Goal: Transaction & Acquisition: Purchase product/service

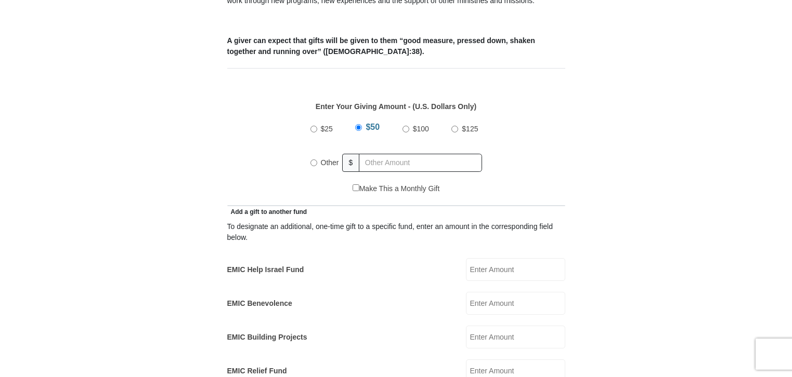
scroll to position [420, 0]
radio input "true"
click at [456, 153] on input "text" at bounding box center [422, 162] width 119 height 18
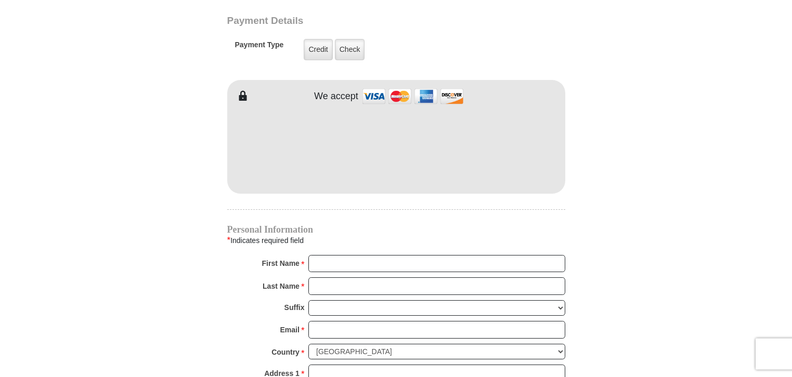
scroll to position [854, 0]
type input "300.00"
click at [351, 38] on label "Check" at bounding box center [350, 48] width 30 height 21
click at [0, 0] on input "Check" at bounding box center [0, 0] width 0 height 0
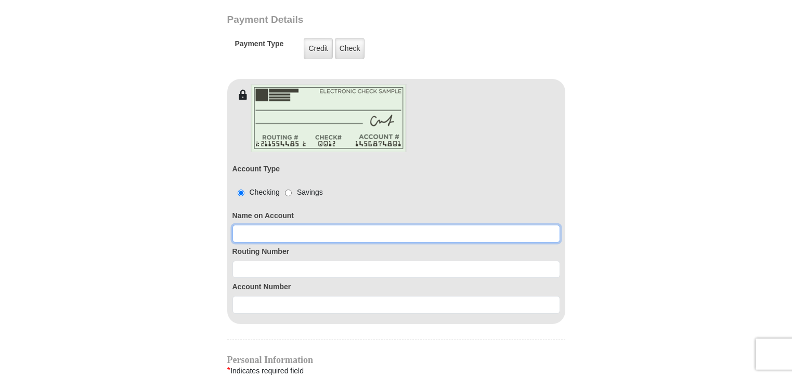
click at [293, 225] on input at bounding box center [396, 234] width 328 height 18
type input "M"
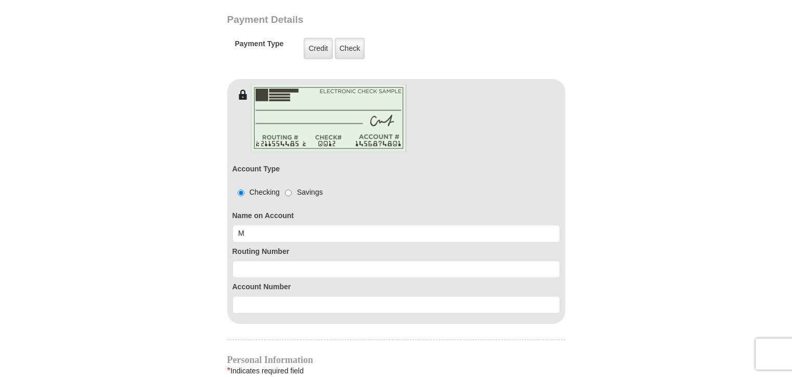
type input "1180 [PERSON_NAME]"
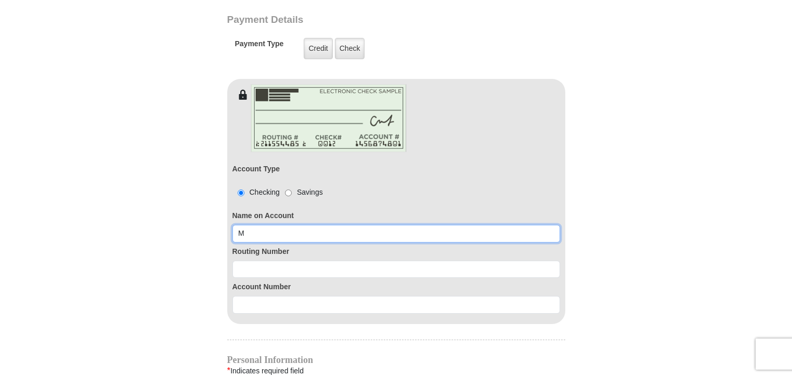
type input "Madeline Blackwell"
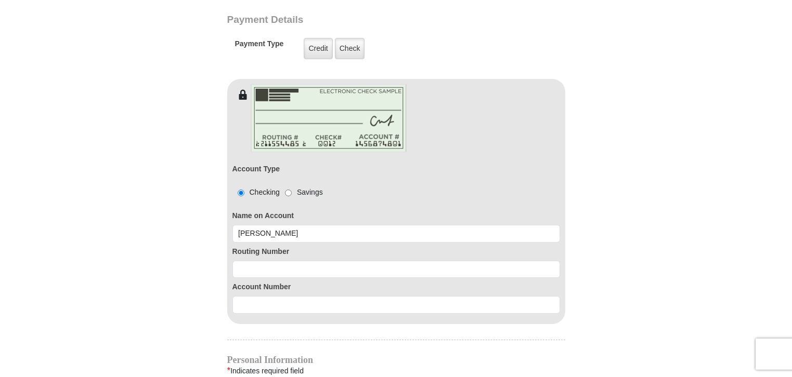
type input "Madeline"
type input "Blackwell"
type input "WBLACKWELL@CFL.RR.COM"
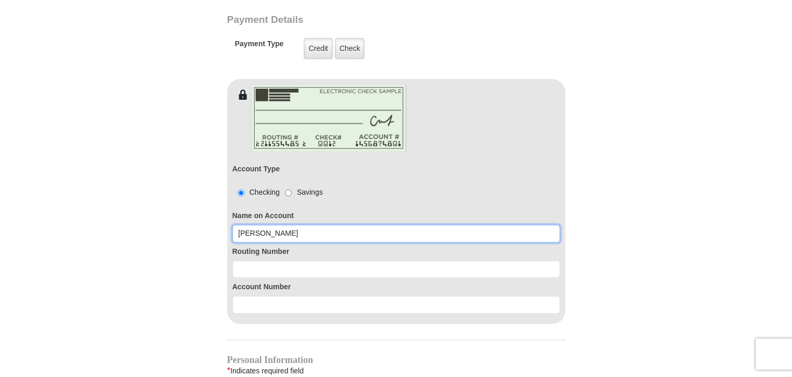
type input "1180 Houdyshell R"
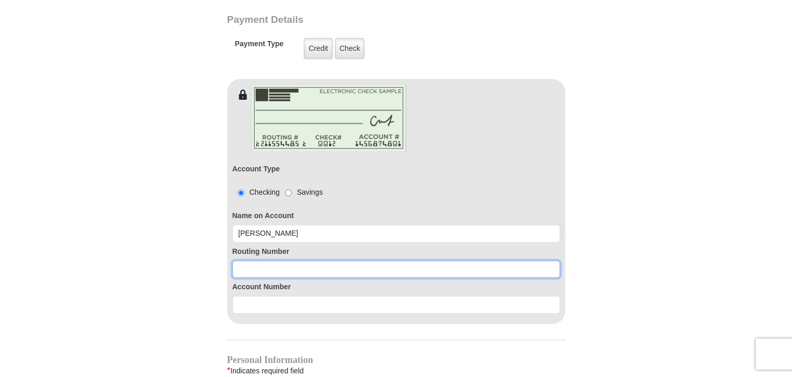
click at [261, 264] on input at bounding box center [396, 270] width 328 height 18
type input "267084131"
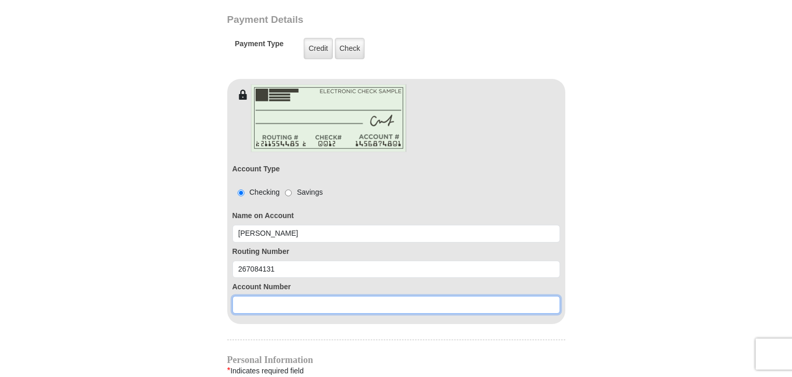
drag, startPoint x: 268, startPoint y: 297, endPoint x: 282, endPoint y: 296, distance: 13.5
click at [269, 297] on input at bounding box center [396, 305] width 328 height 18
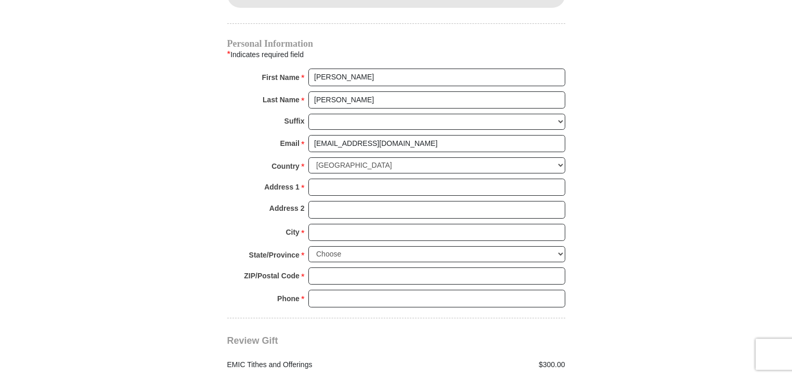
scroll to position [1171, 0]
type input "873680802"
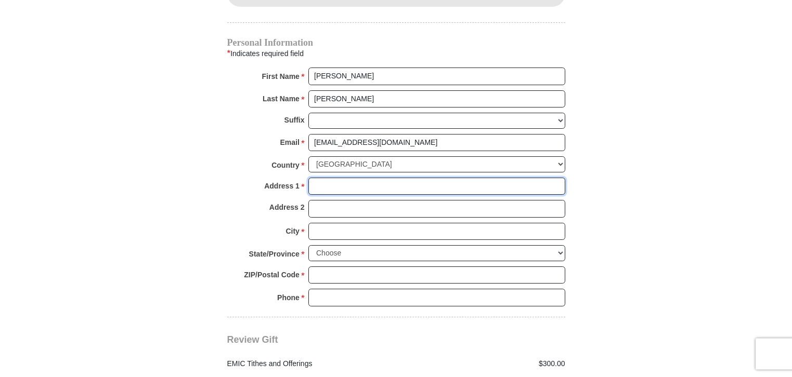
click at [327, 178] on input "Address 1 *" at bounding box center [436, 187] width 257 height 18
type input "1180 Houdyshell Rd"
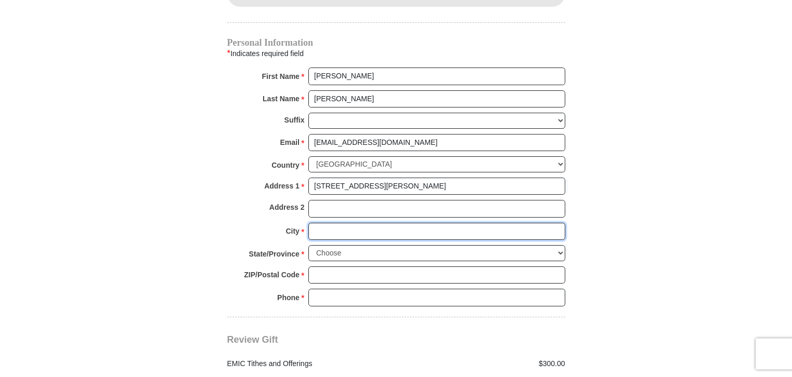
type input "Daytona Beach"
select select "FL"
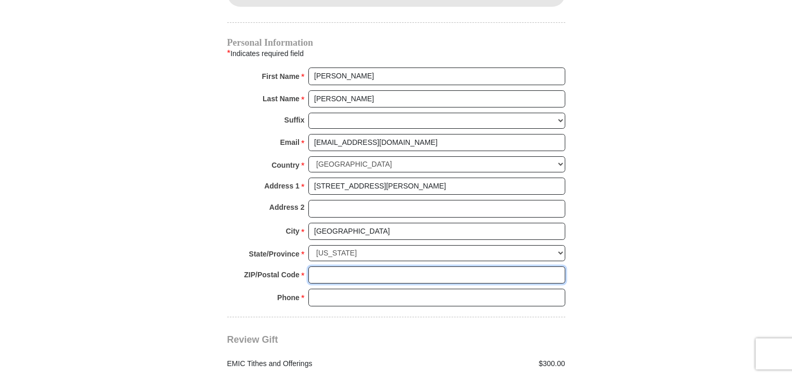
type input "32119"
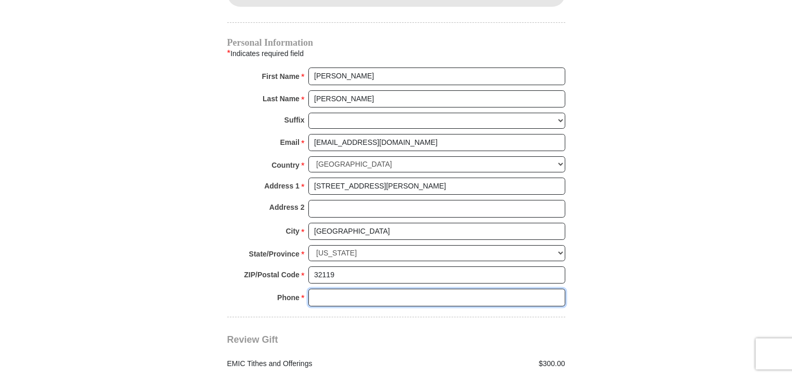
type input "3867618868"
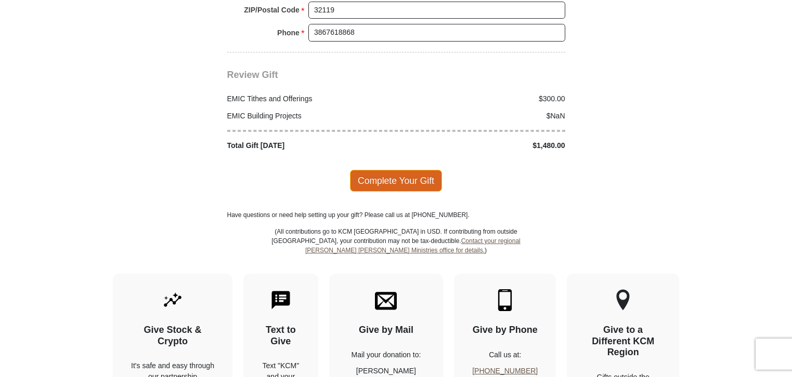
scroll to position [1437, 0]
click at [399, 170] on span "Complete Your Gift" at bounding box center [396, 181] width 92 height 22
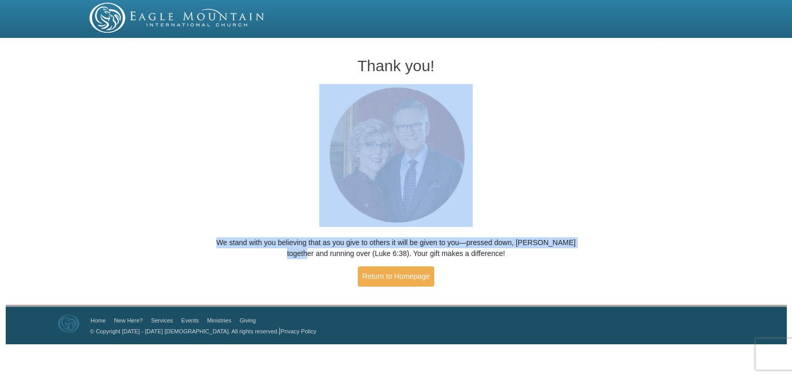
drag, startPoint x: 57, startPoint y: 192, endPoint x: 109, endPoint y: 259, distance: 85.3
click at [107, 257] on div "Thank you! We stand with you believing that as you give to others it will be gi…" at bounding box center [396, 174] width 792 height 264
